Goal: Task Accomplishment & Management: Use online tool/utility

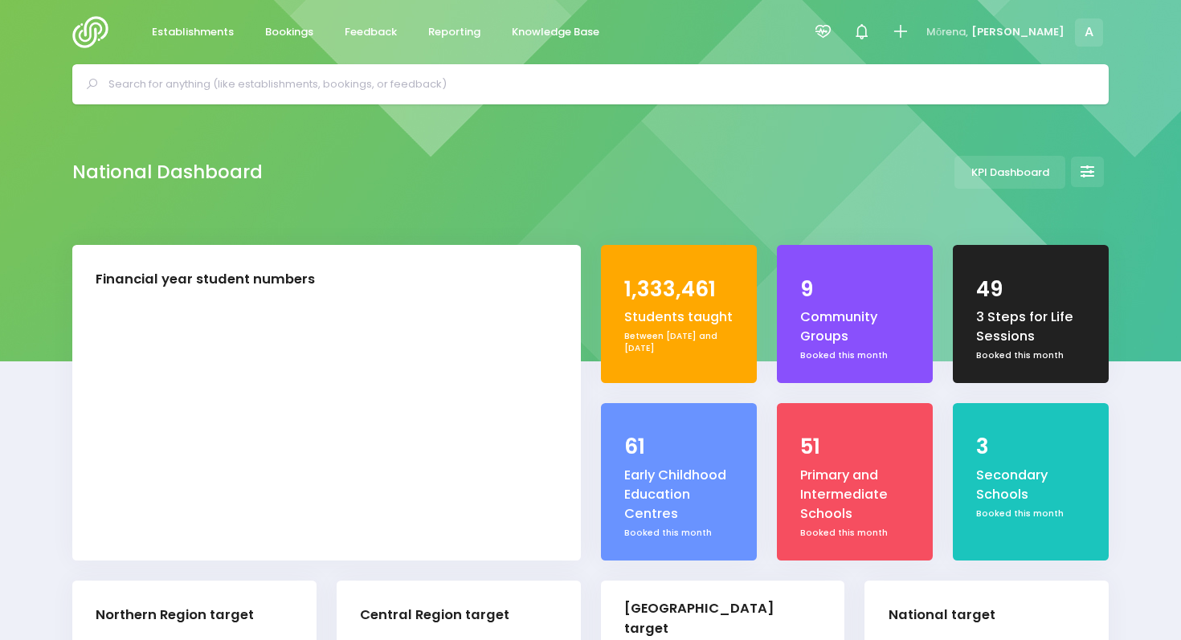
select select "5"
click at [832, 37] on icon at bounding box center [823, 31] width 18 height 18
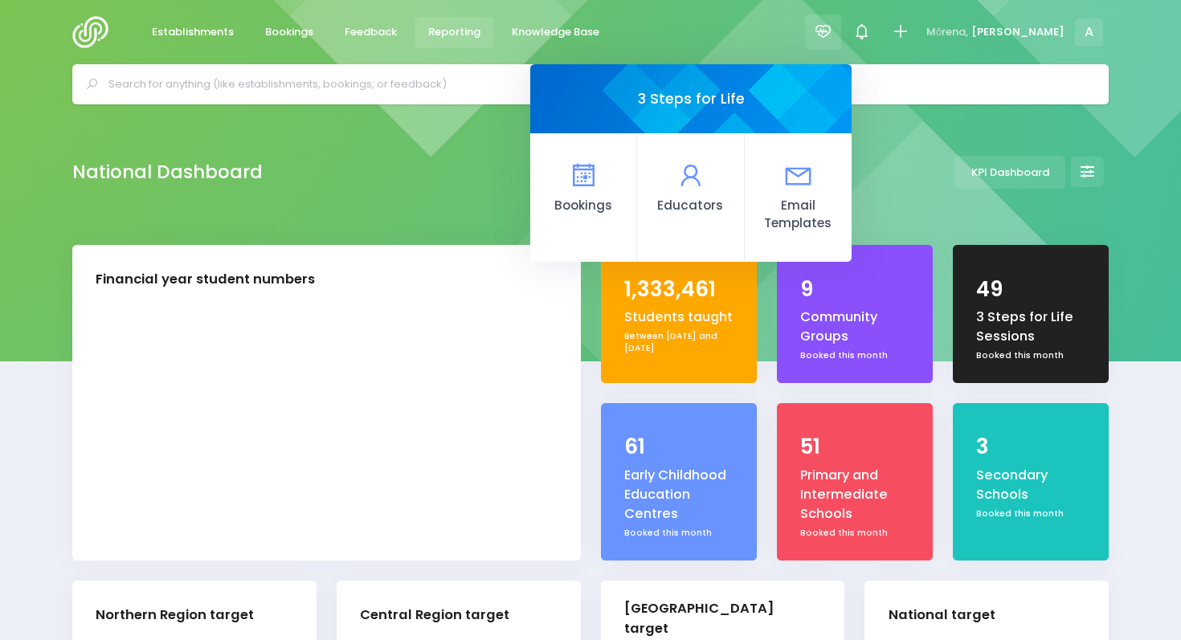
click at [447, 39] on span "Reporting" at bounding box center [454, 32] width 52 height 16
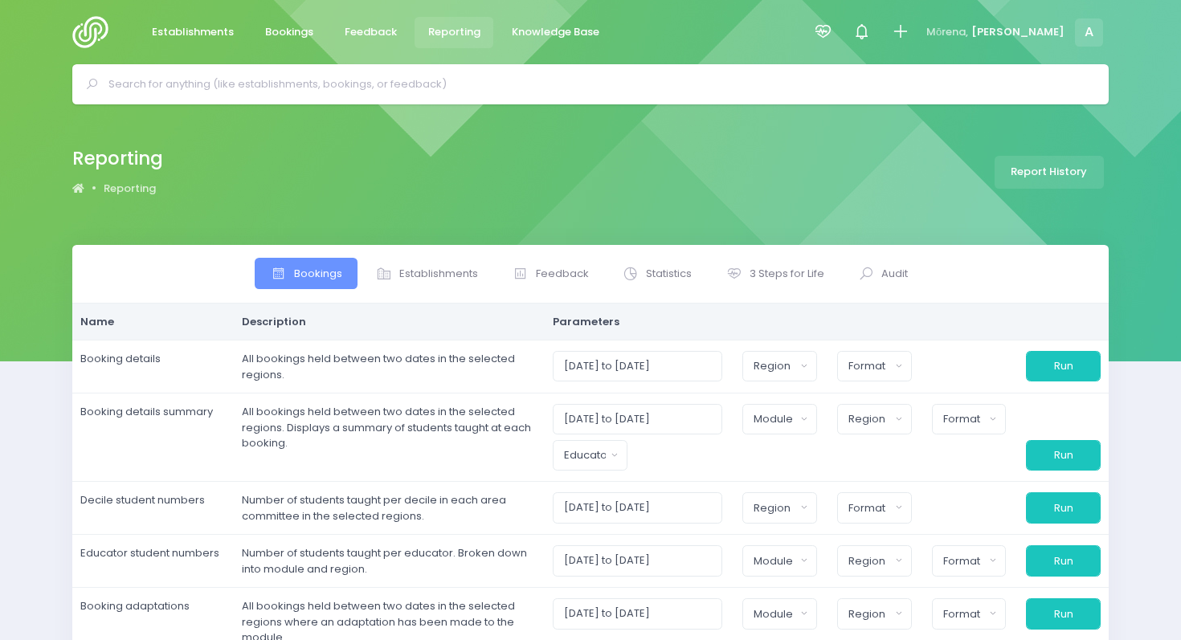
select select
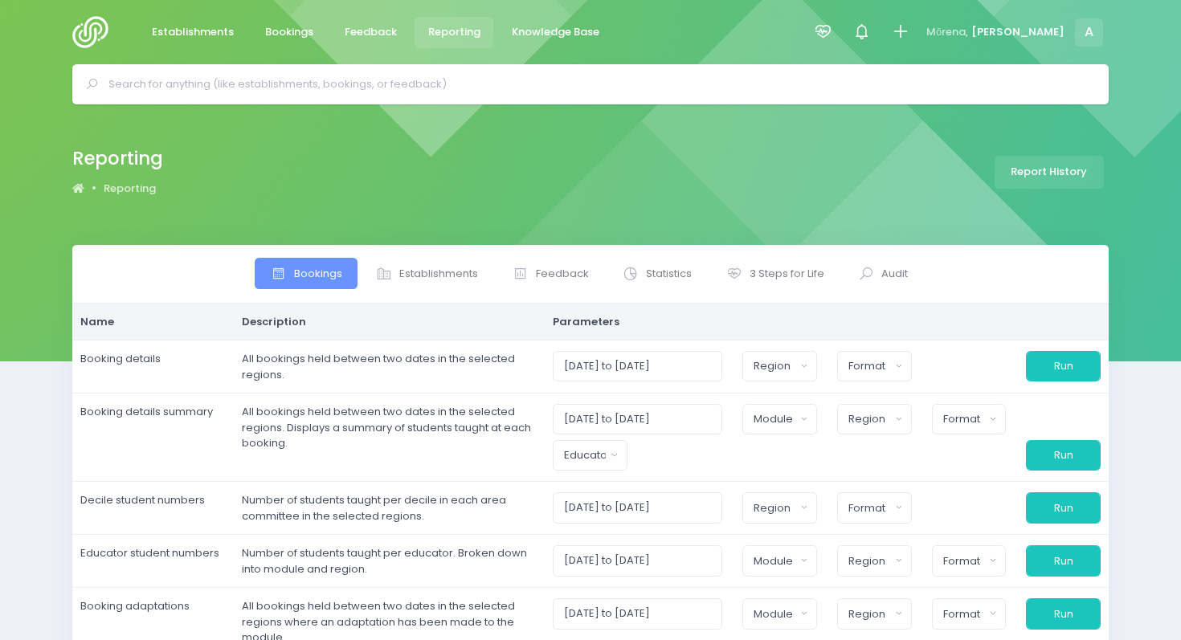
select select
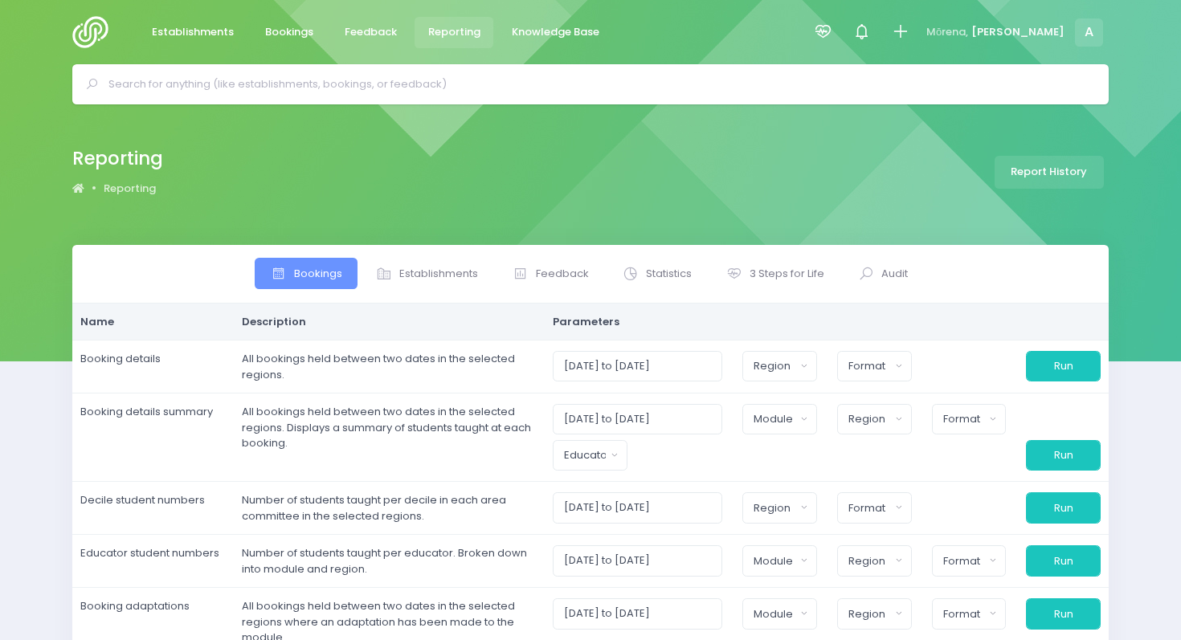
select select
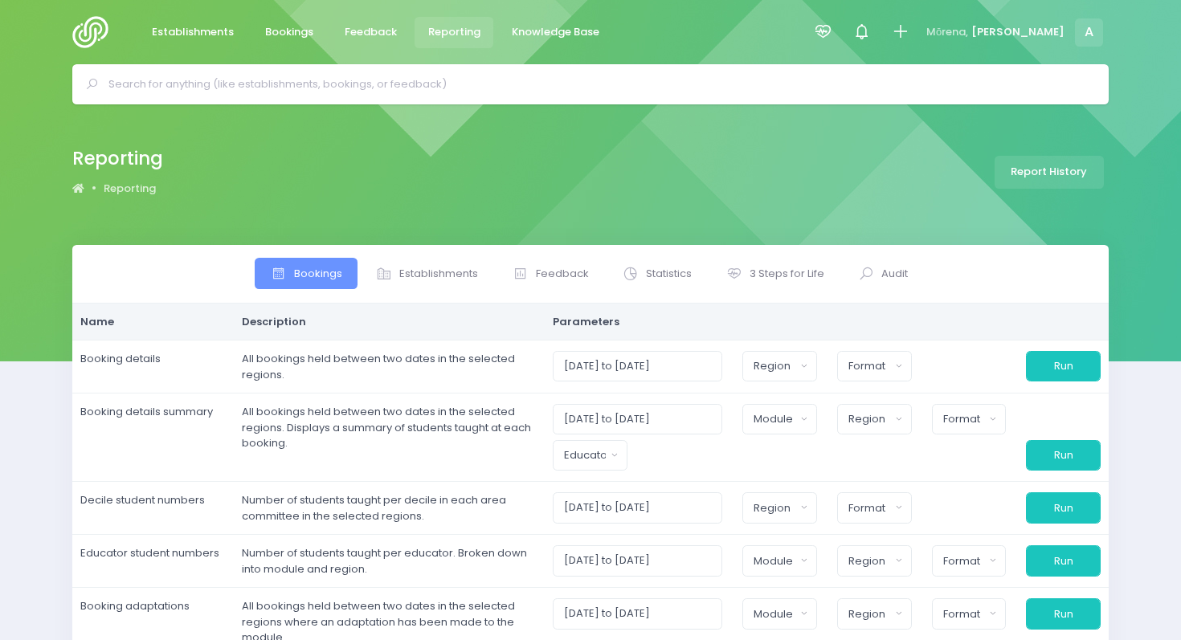
select select
click at [784, 287] on link "3 Steps for Life" at bounding box center [774, 273] width 129 height 31
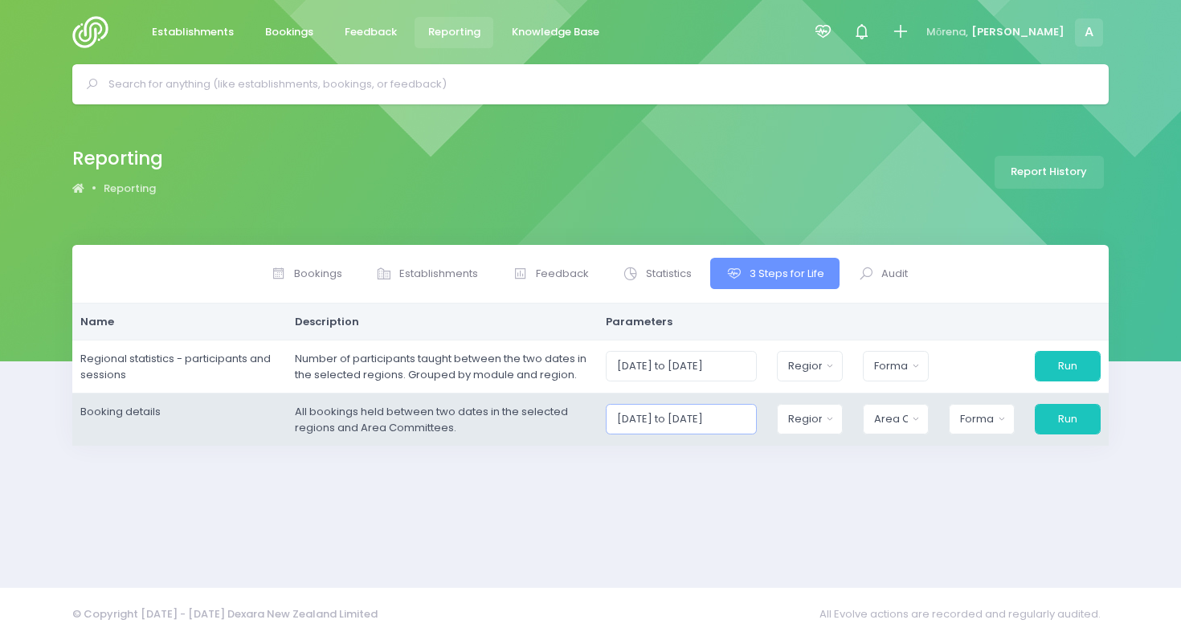
click at [690, 431] on input "[DATE] to [DATE]" at bounding box center [682, 419] width 152 height 31
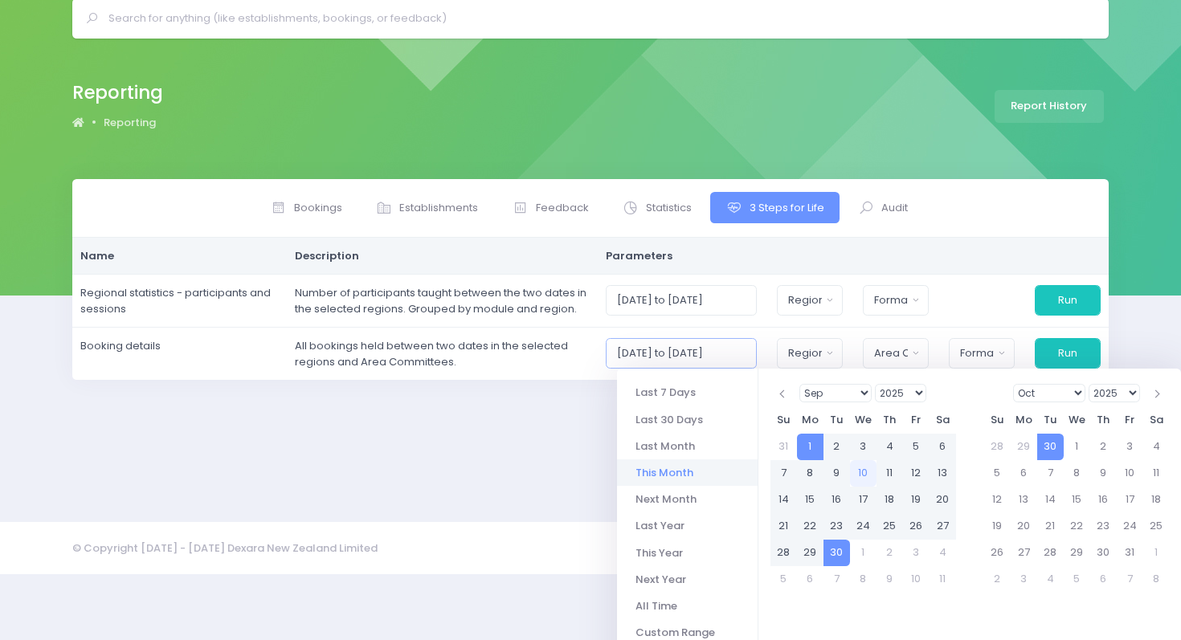
scroll to position [84, 0]
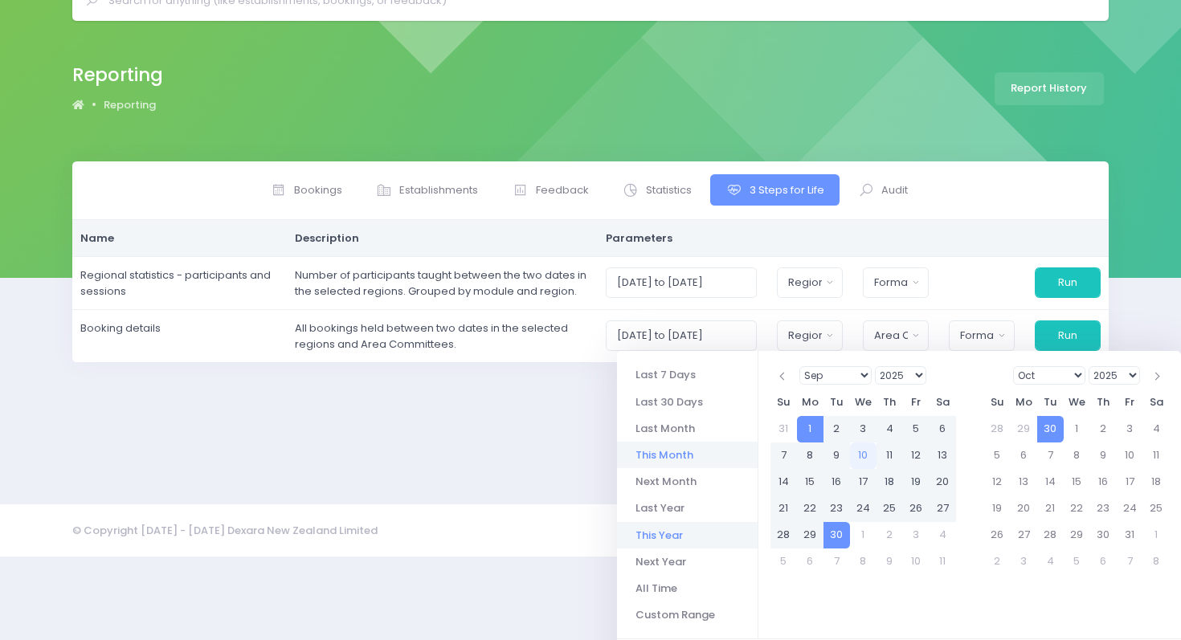
click at [663, 530] on li "This Year" at bounding box center [687, 535] width 141 height 27
type input "[DATE] to [DATE]"
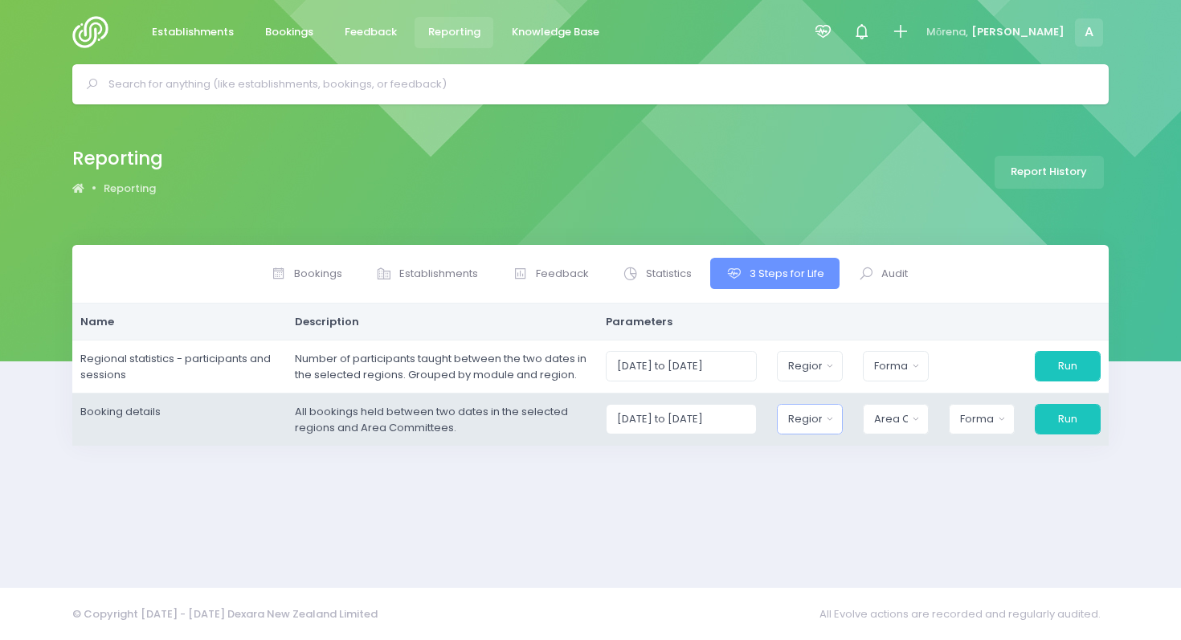
click at [815, 424] on div "Region" at bounding box center [804, 419] width 33 height 16
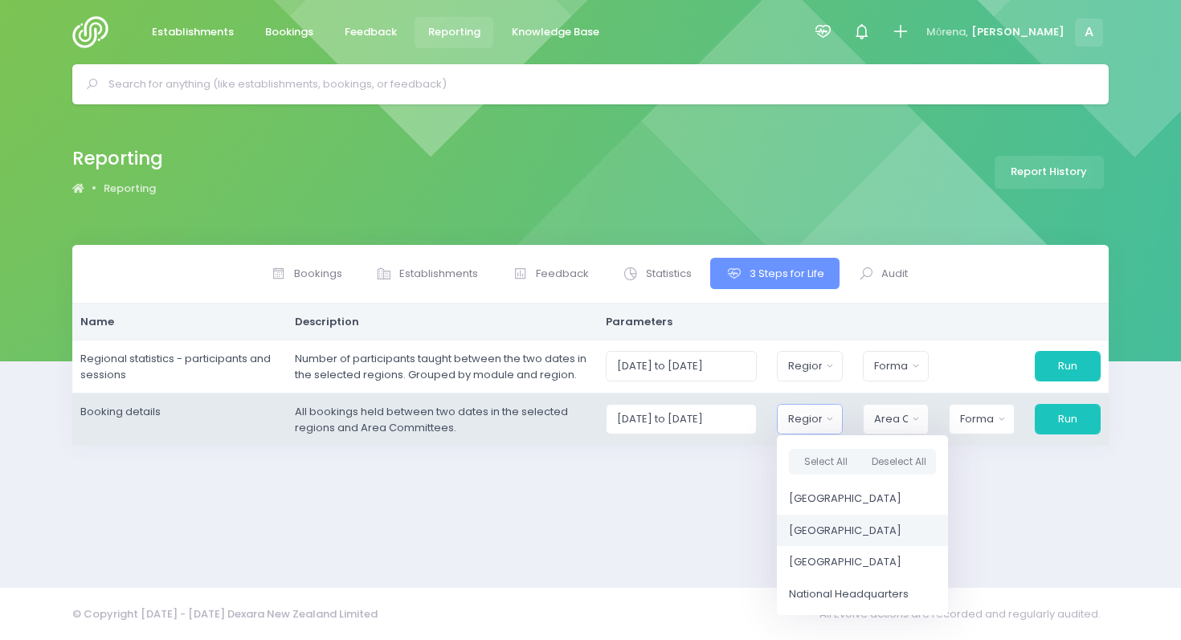
click at [832, 527] on span "[GEOGRAPHIC_DATA]" at bounding box center [845, 531] width 112 height 16
select select "Central"
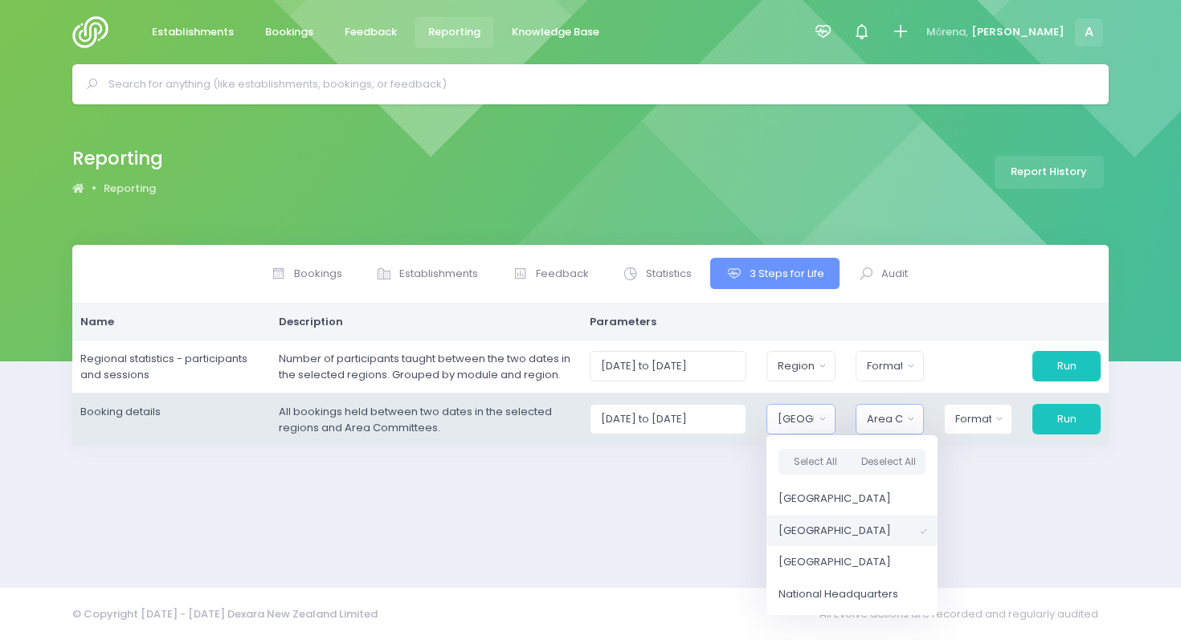
click at [903, 423] on div "Area Committee" at bounding box center [885, 419] width 36 height 16
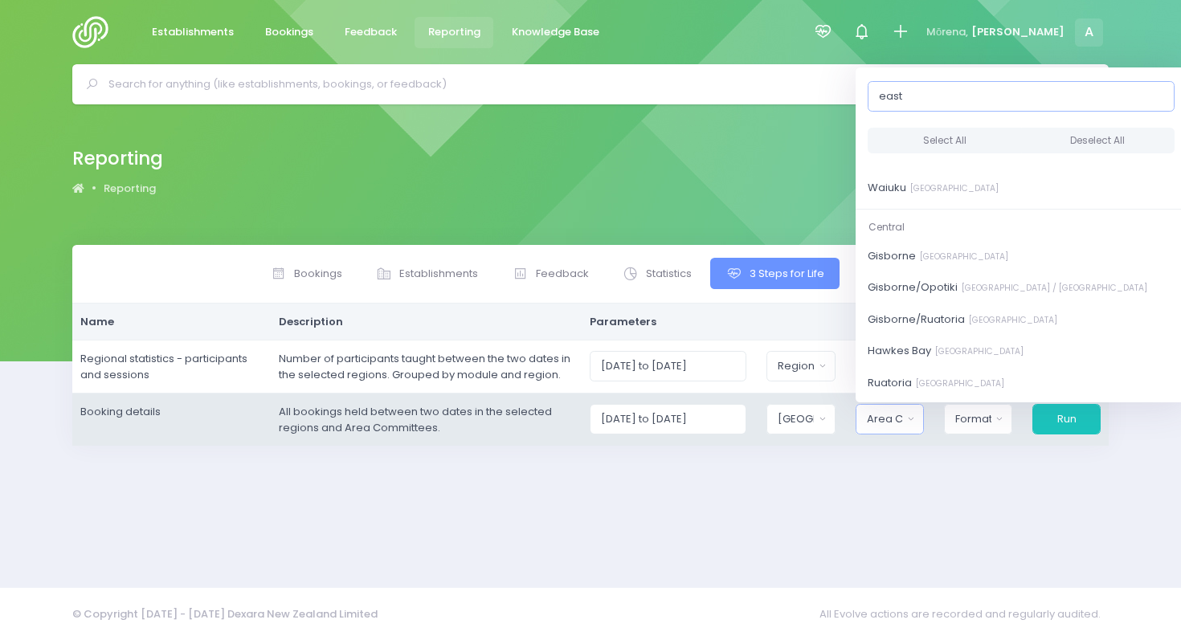
scroll to position [110, 0]
type input "east"
click at [937, 258] on small "[GEOGRAPHIC_DATA]" at bounding box center [962, 257] width 92 height 12
select select "Gisborne"
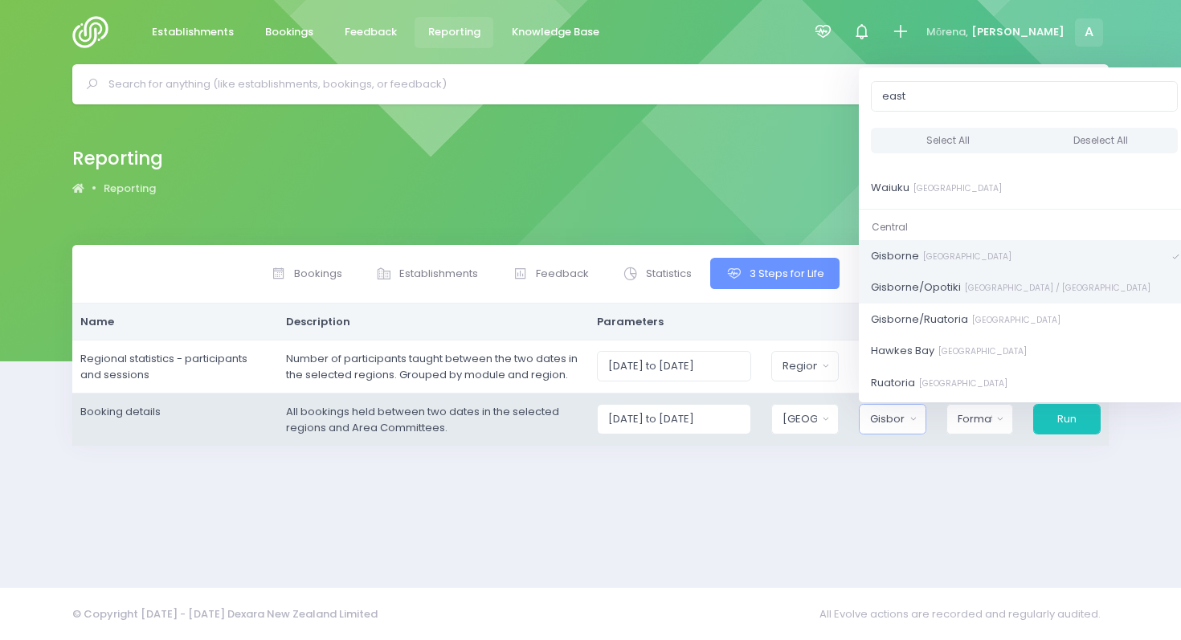
click at [935, 282] on span "Gisborne/Opotiki [GEOGRAPHIC_DATA] / [GEOGRAPHIC_DATA]" at bounding box center [1011, 288] width 280 height 16
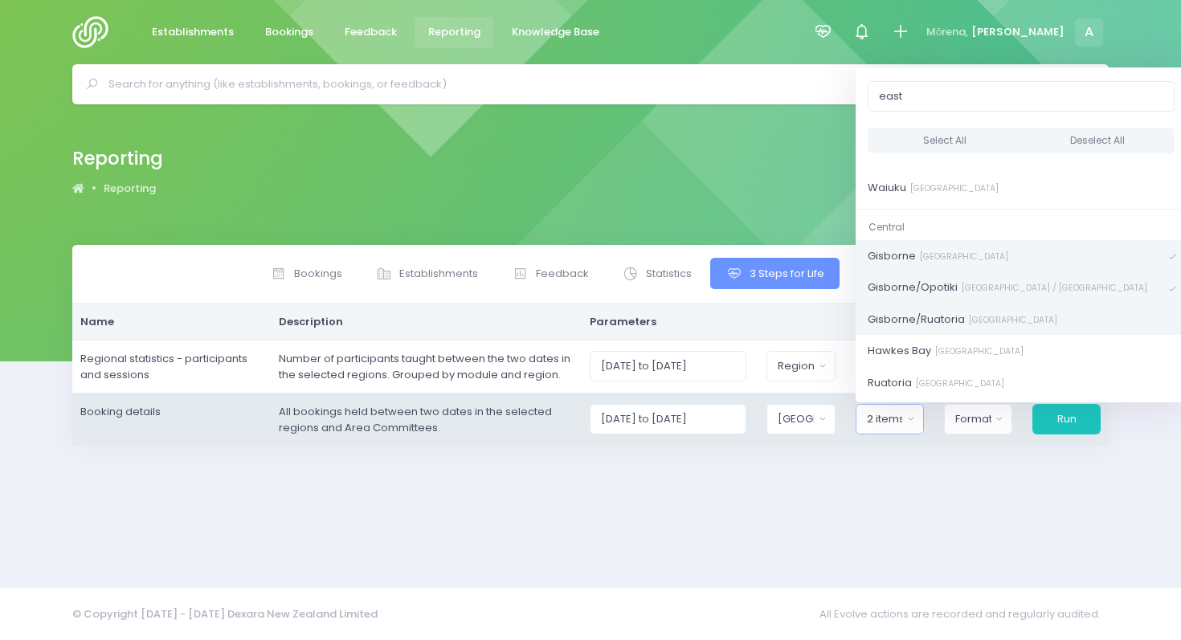
click at [926, 323] on span "Gisborne/[GEOGRAPHIC_DATA]" at bounding box center [963, 320] width 190 height 16
click at [921, 350] on span "[GEOGRAPHIC_DATA]" at bounding box center [946, 351] width 156 height 16
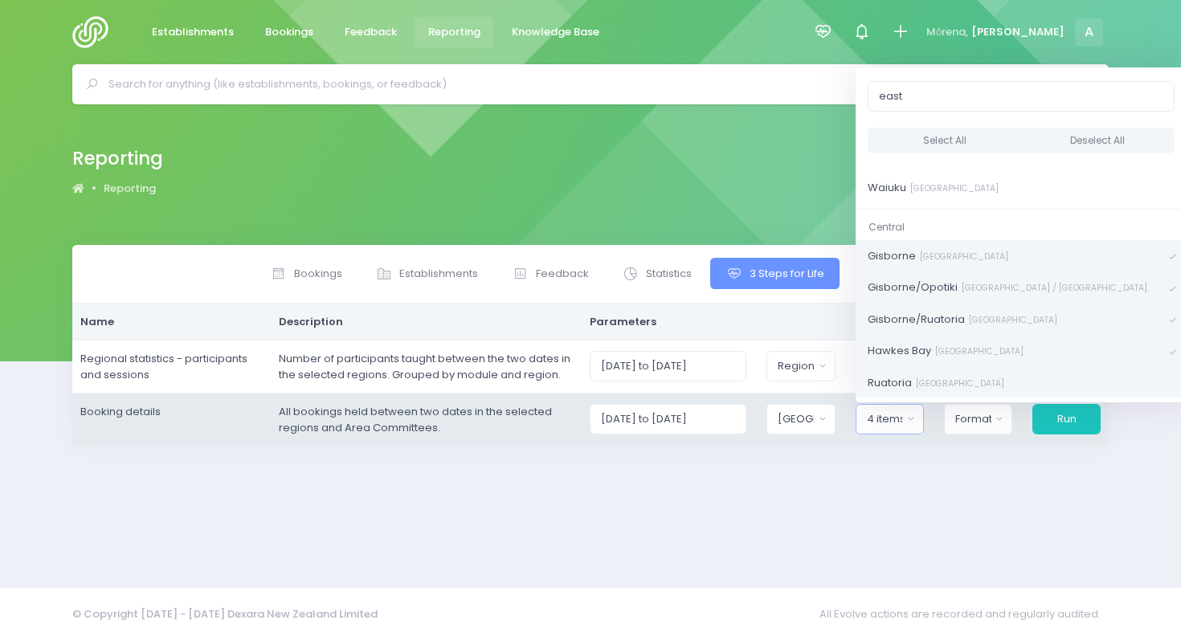
click at [920, 375] on span "[GEOGRAPHIC_DATA]" at bounding box center [936, 383] width 137 height 16
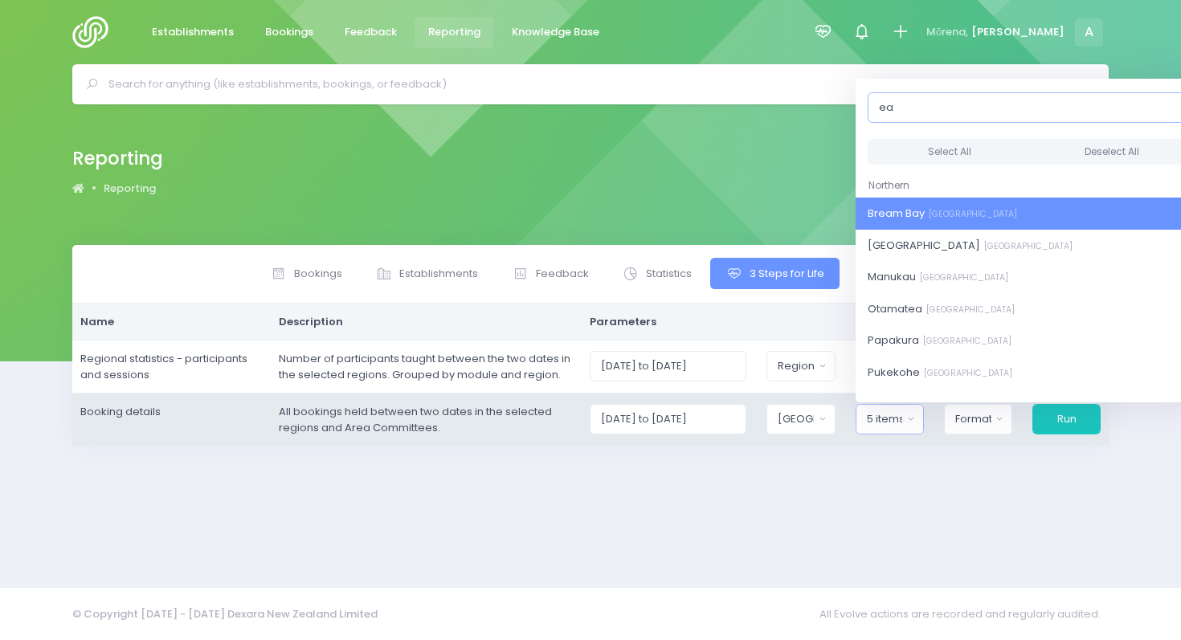
type input "e"
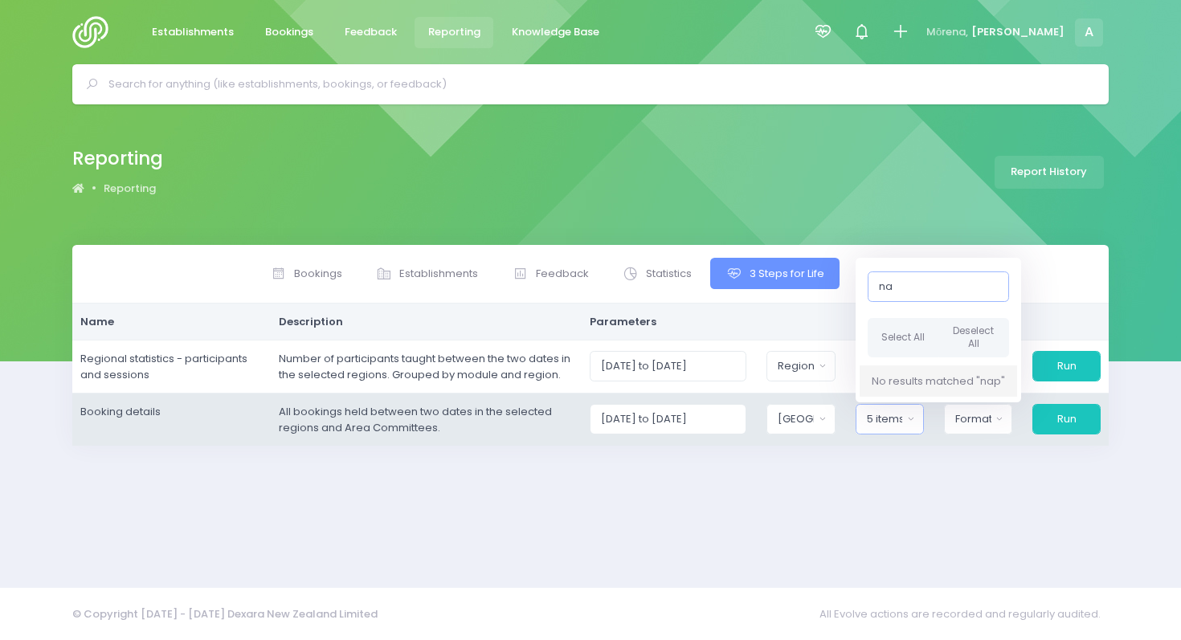
type input "n"
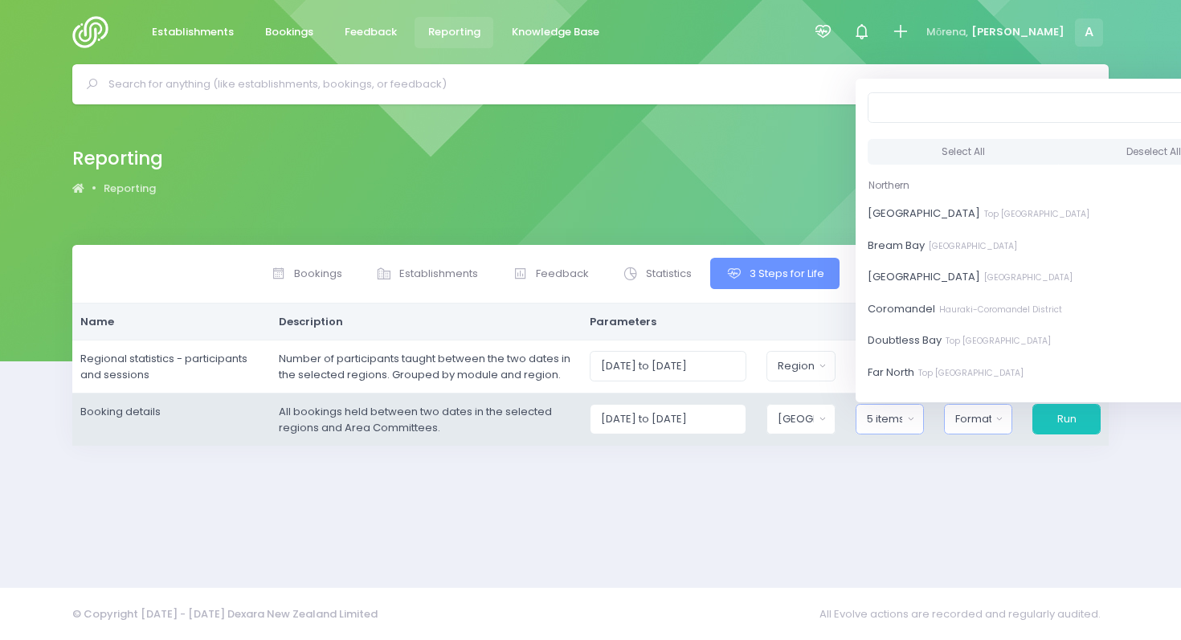
click at [977, 425] on div "Format" at bounding box center [973, 419] width 36 height 16
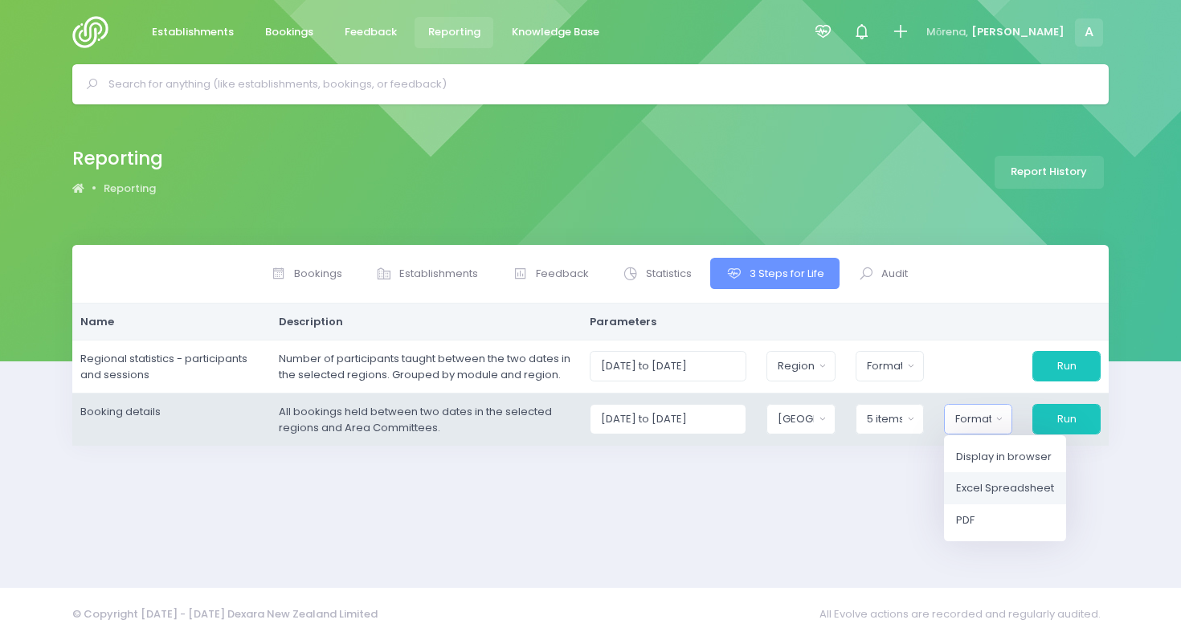
click at [980, 487] on span "Excel Spreadsheet" at bounding box center [1005, 488] width 98 height 16
select select "excel"
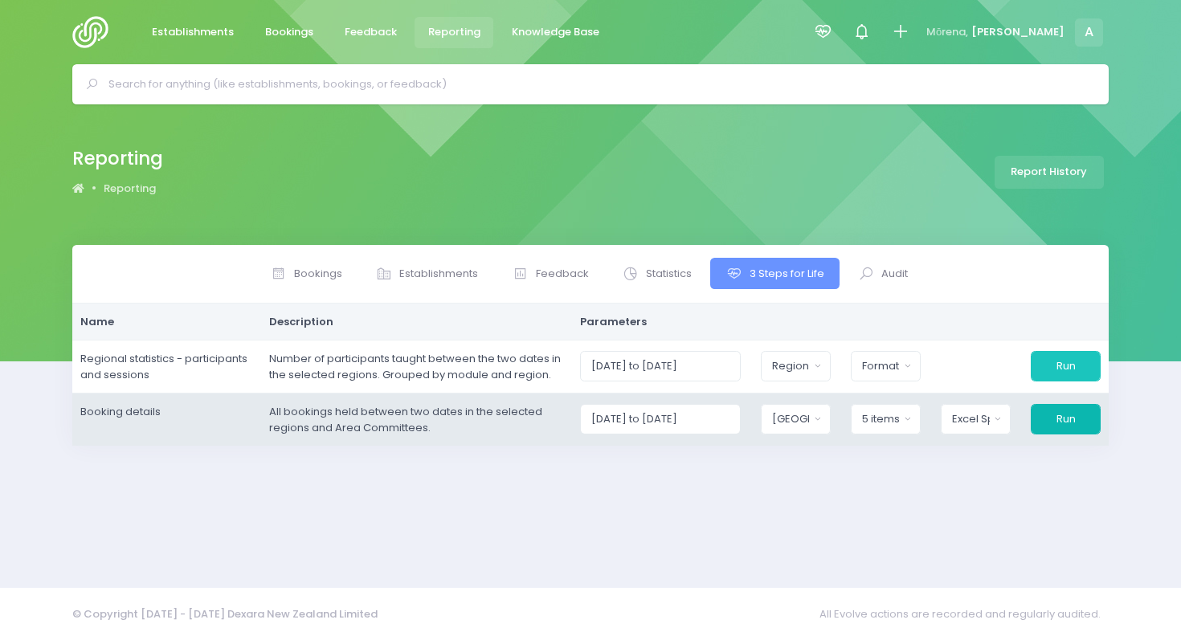
click at [1057, 423] on button "Run" at bounding box center [1066, 419] width 70 height 31
